Goal: Transaction & Acquisition: Subscribe to service/newsletter

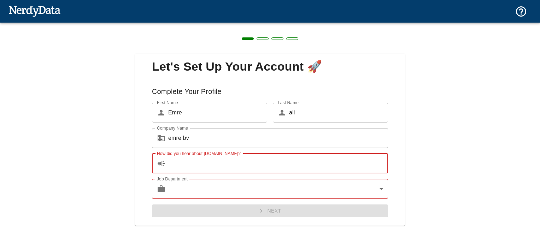
click at [238, 164] on input "How did you hear about [DOMAIN_NAME]?" at bounding box center [278, 164] width 220 height 20
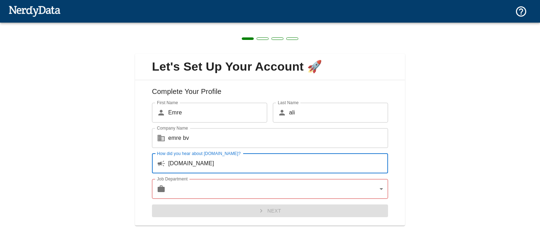
type input "[DOMAIN_NAME]"
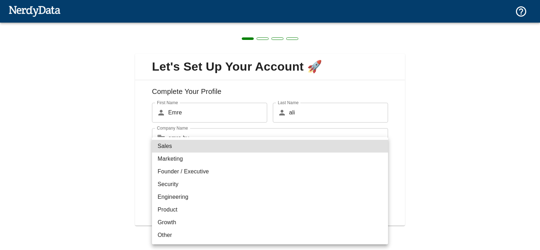
click at [194, 25] on body "Technologies Domains Pricing Products Create a Report Create a list of websites…" at bounding box center [270, 12] width 540 height 25
click at [183, 152] on li "Sales" at bounding box center [270, 146] width 236 height 13
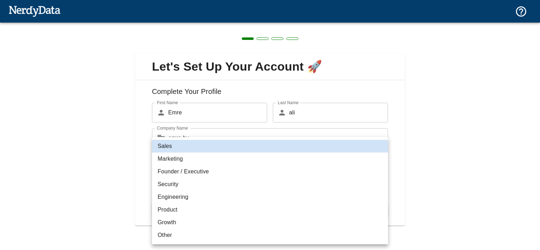
click at [186, 25] on body "Technologies Domains Pricing Products Create a Report Create a list of websites…" at bounding box center [270, 12] width 540 height 25
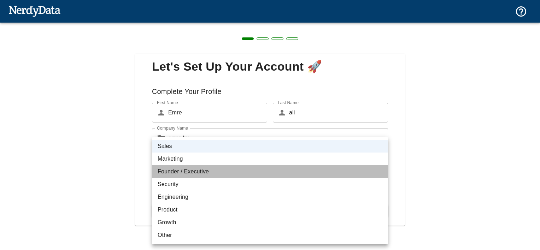
click at [167, 172] on li "Founder / Executive" at bounding box center [270, 171] width 236 height 13
type input "exec"
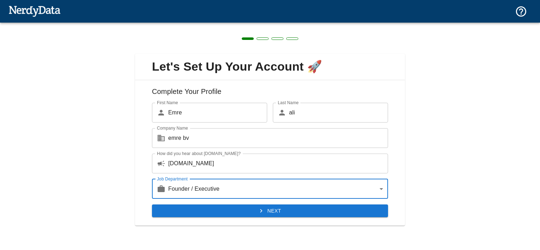
click at [217, 214] on button "Next" at bounding box center [270, 211] width 236 height 13
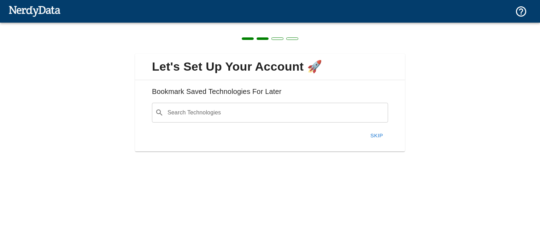
click at [373, 136] on button "Skip" at bounding box center [377, 135] width 23 height 15
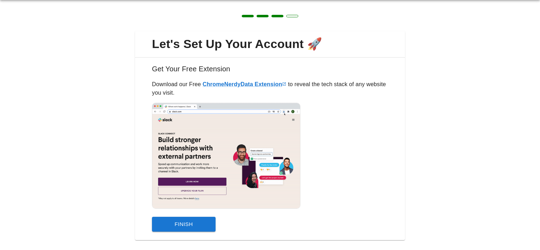
scroll to position [35, 0]
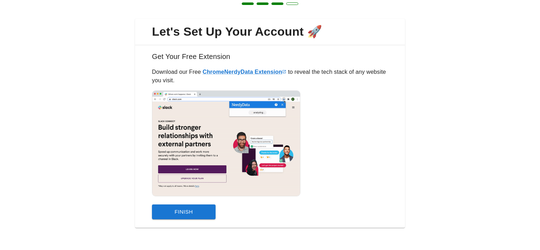
click at [199, 210] on button "Finish" at bounding box center [184, 212] width 64 height 15
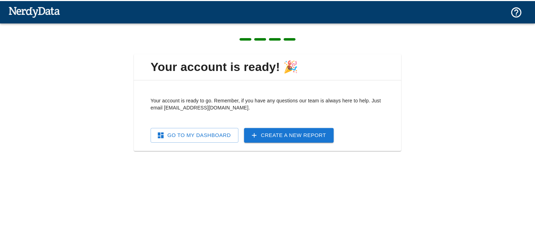
scroll to position [0, 0]
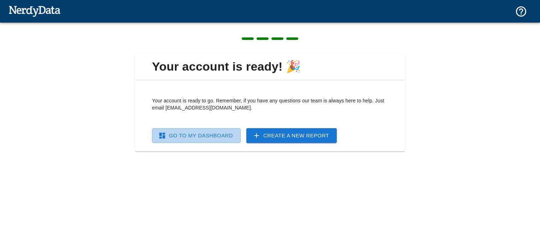
click at [215, 139] on link "Go To My Dashboard" at bounding box center [196, 135] width 89 height 15
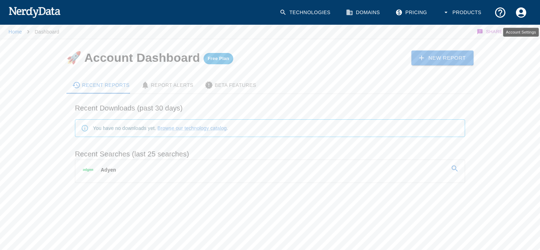
click at [526, 11] on icon "Account Settings" at bounding box center [521, 12] width 10 height 10
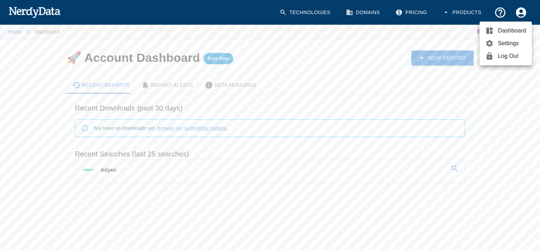
click at [424, 11] on div at bounding box center [270, 125] width 540 height 250
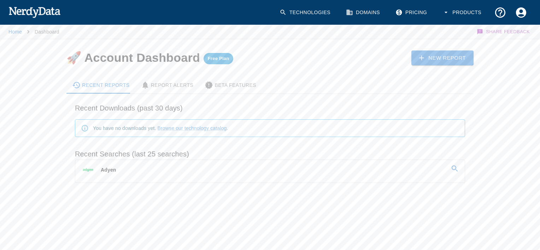
click at [417, 12] on link "Pricing" at bounding box center [411, 12] width 41 height 21
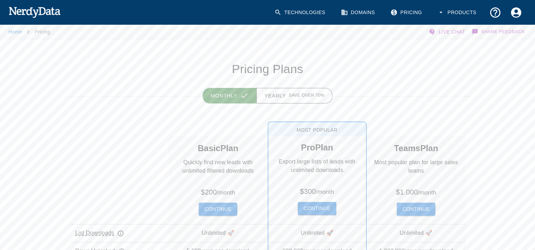
click at [229, 206] on button "Continue" at bounding box center [218, 209] width 38 height 13
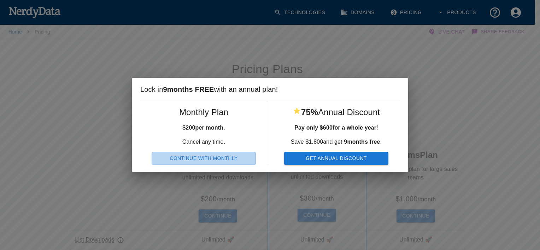
click at [231, 163] on button "Continue With Monthly" at bounding box center [204, 158] width 104 height 13
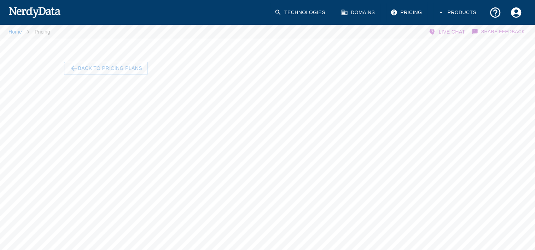
click at [120, 73] on button "Back To Pricing Plans" at bounding box center [106, 68] width 84 height 13
